Goal: Task Accomplishment & Management: Use online tool/utility

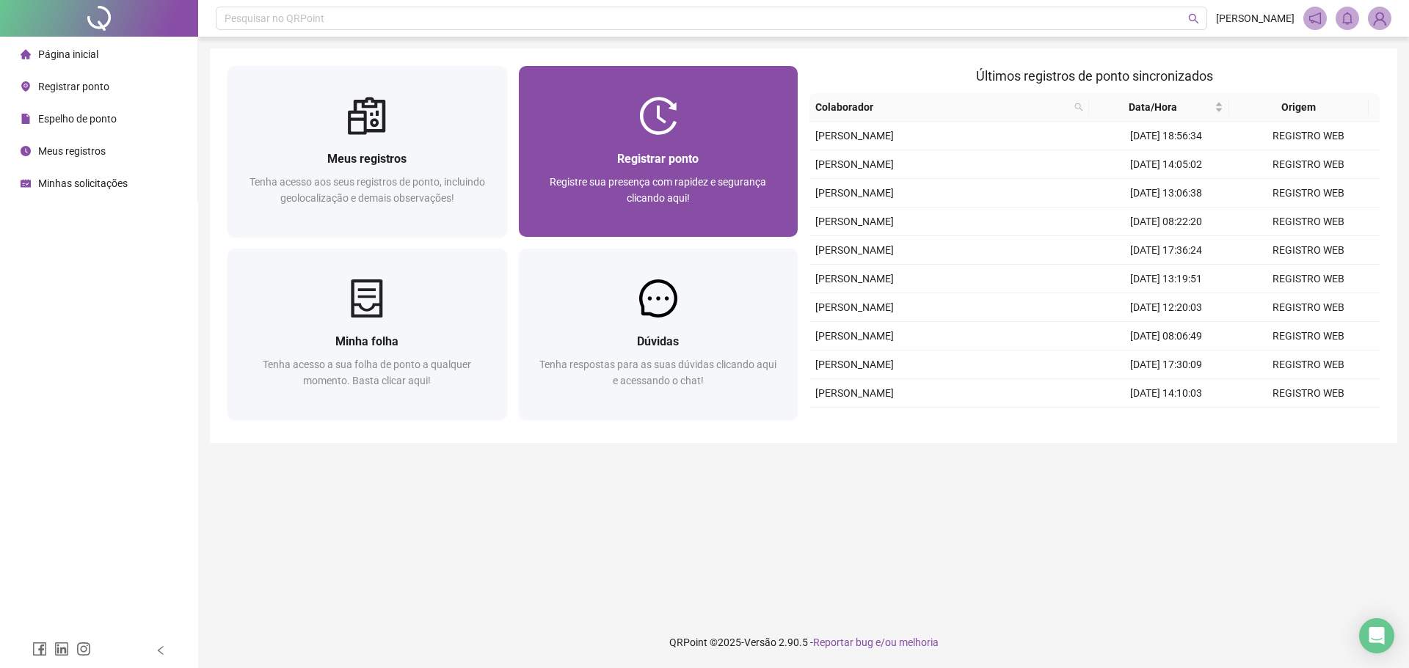
click at [689, 159] on span "Registrar ponto" at bounding box center [657, 159] width 81 height 14
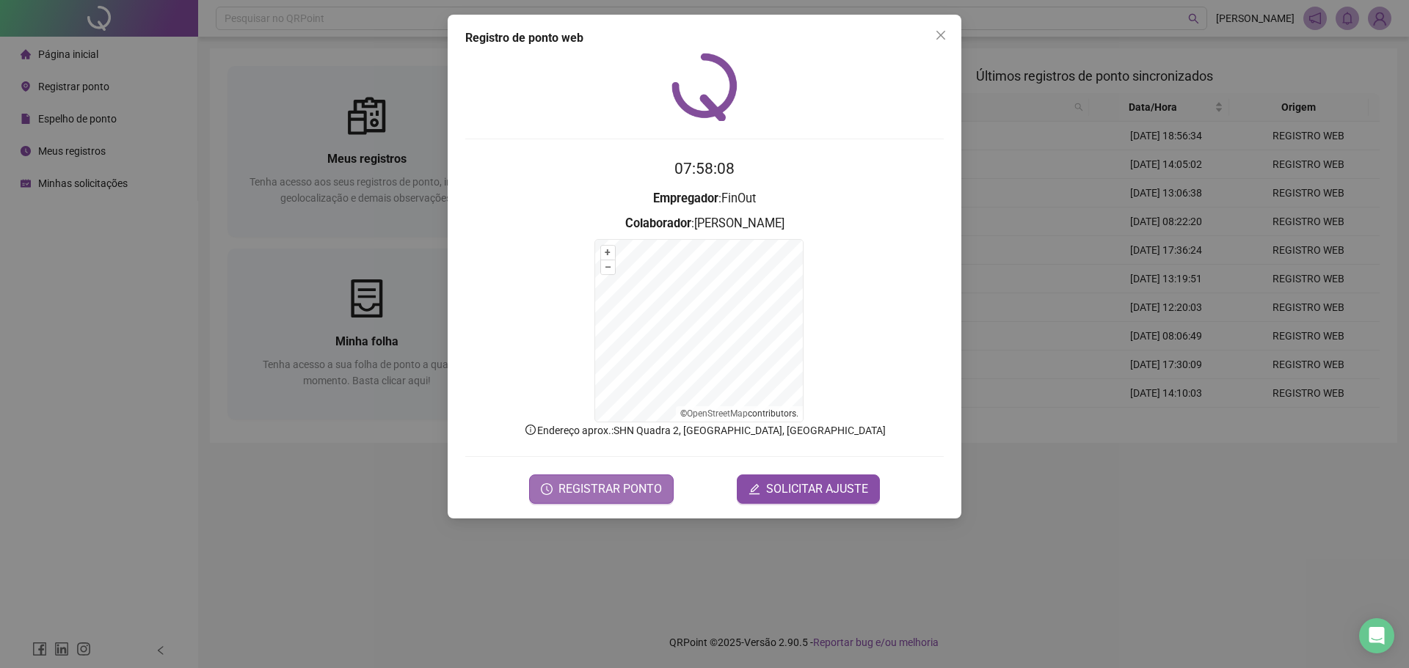
click at [615, 494] on span "REGISTRAR PONTO" at bounding box center [609, 490] width 103 height 18
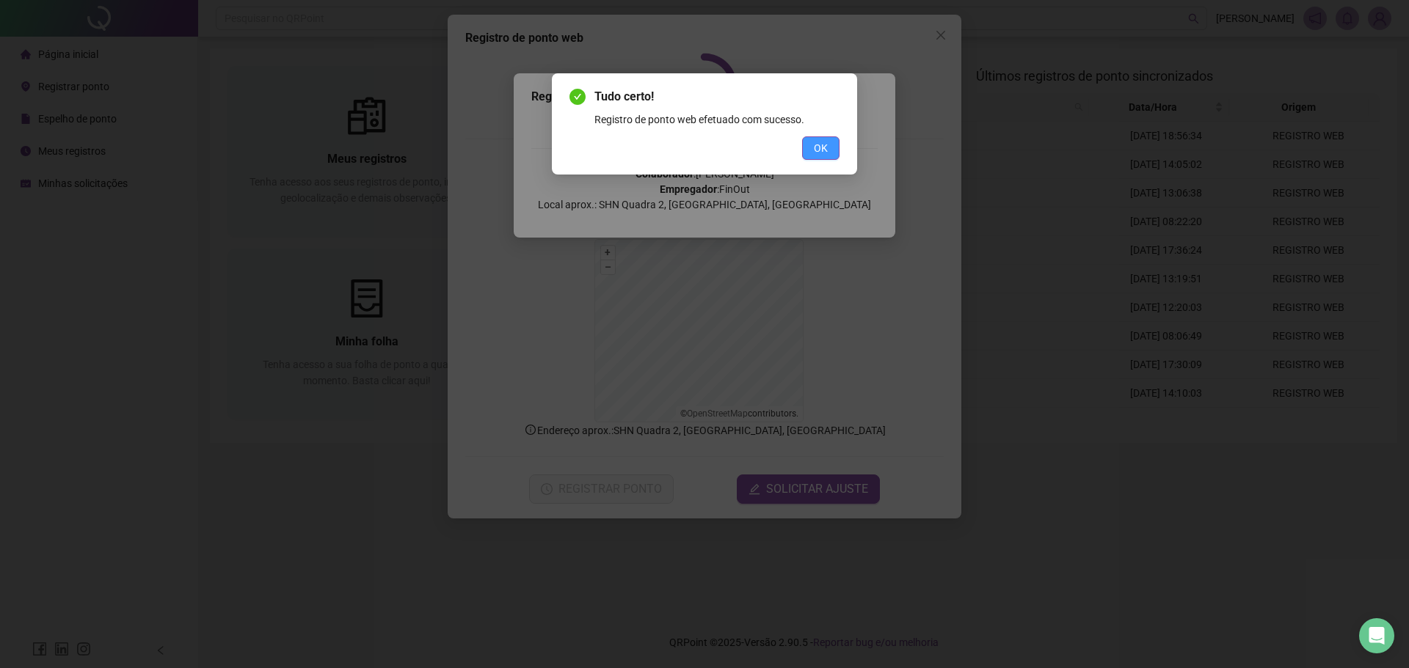
click at [824, 155] on span "OK" at bounding box center [821, 148] width 14 height 16
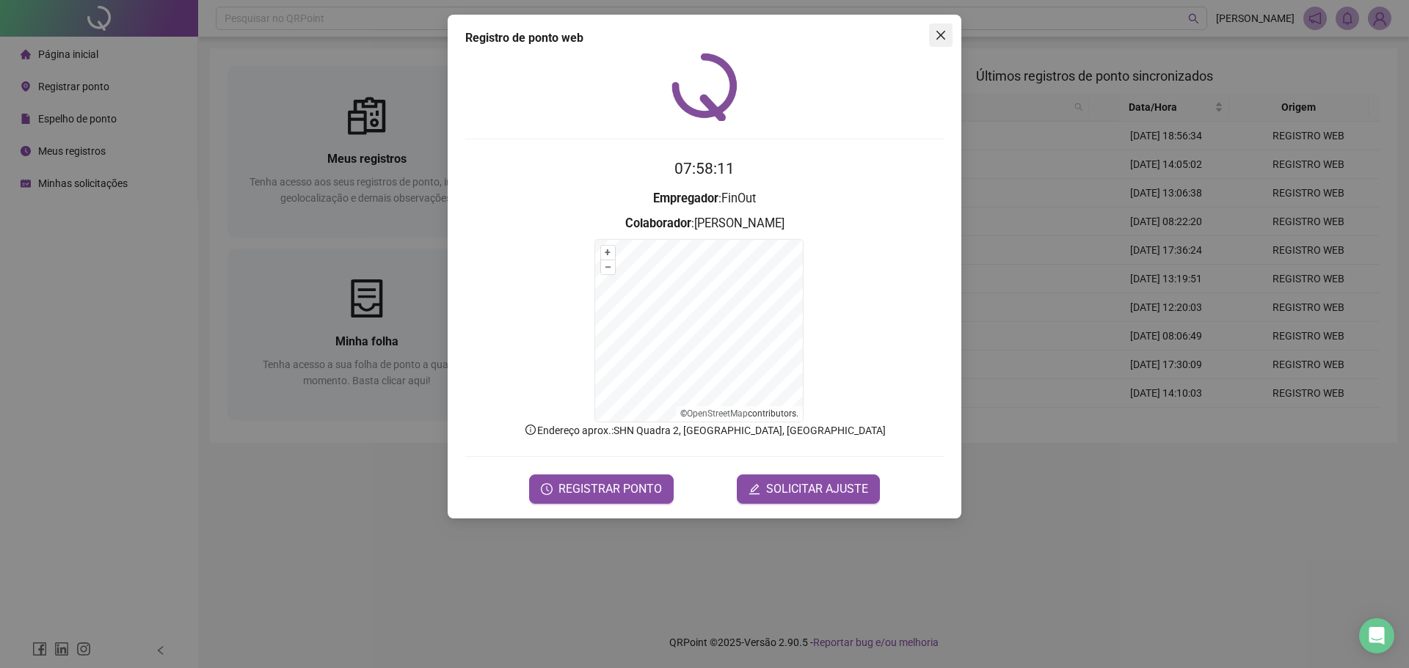
click at [943, 32] on icon "close" at bounding box center [940, 35] width 9 height 9
